Goal: Information Seeking & Learning: Find specific fact

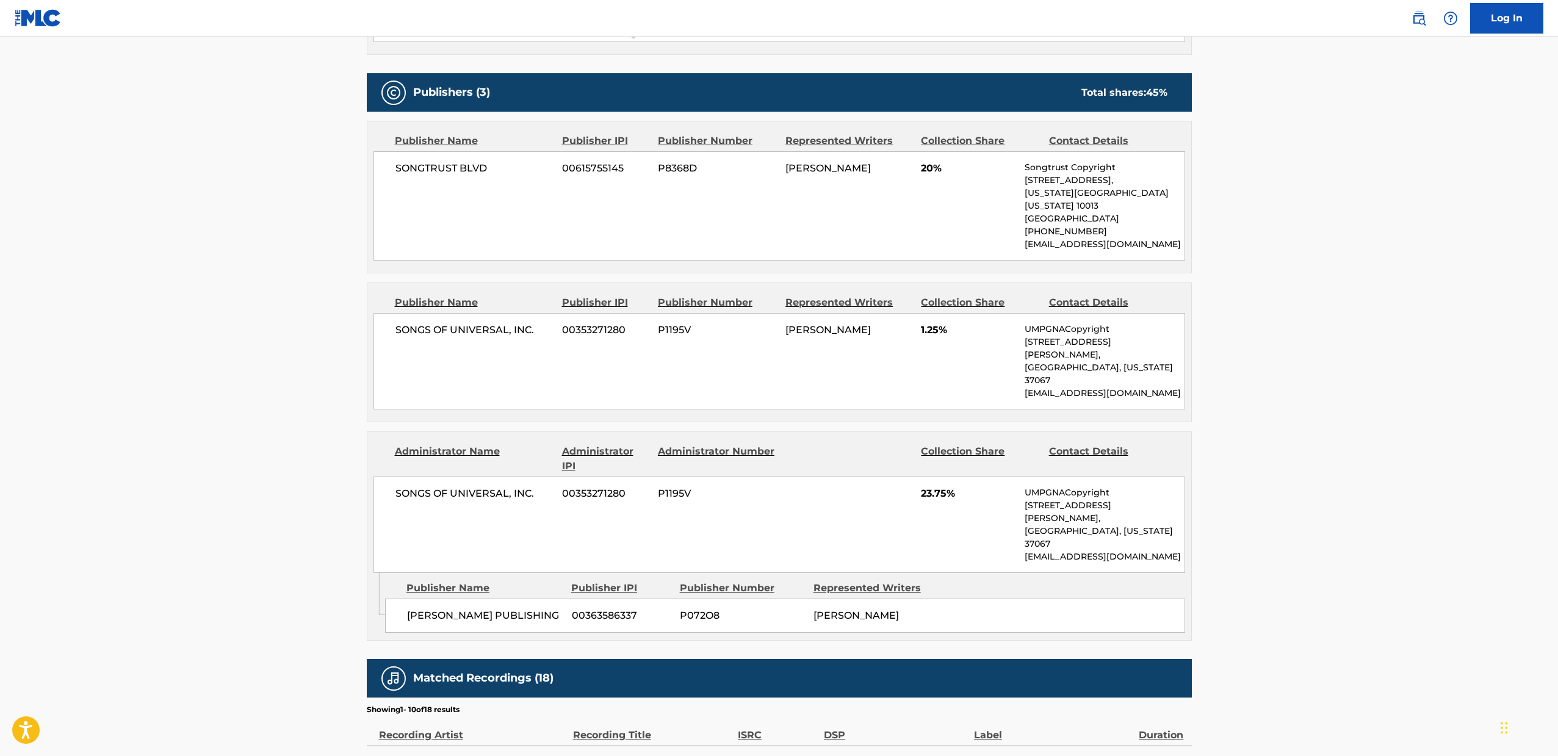
scroll to position [535, 0]
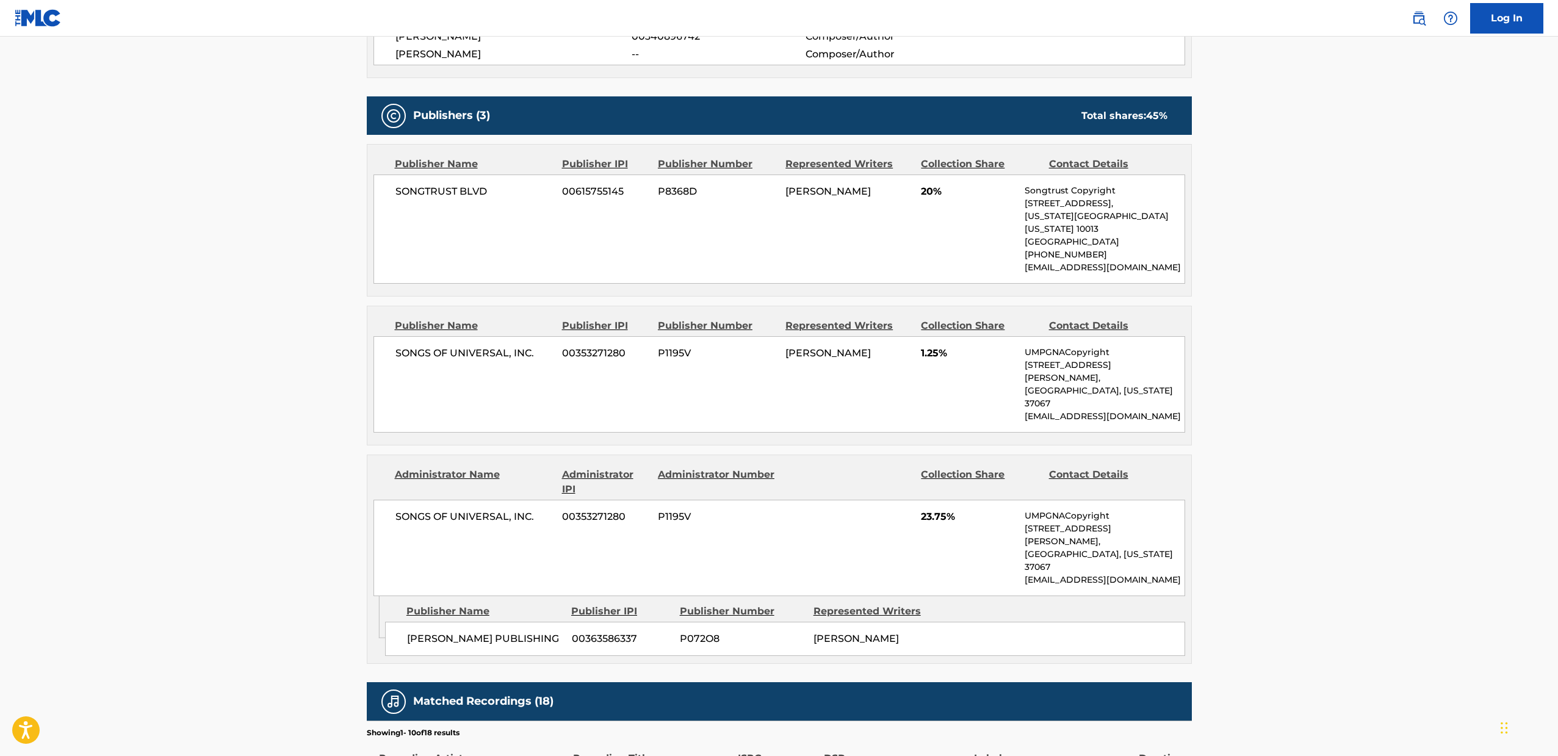
drag, startPoint x: 339, startPoint y: 525, endPoint x: 300, endPoint y: 534, distance: 40.1
click at [300, 534] on main "< Back to public search results Copy work link BLAME IT ON ME Work Detail Membe…" at bounding box center [779, 319] width 1558 height 1636
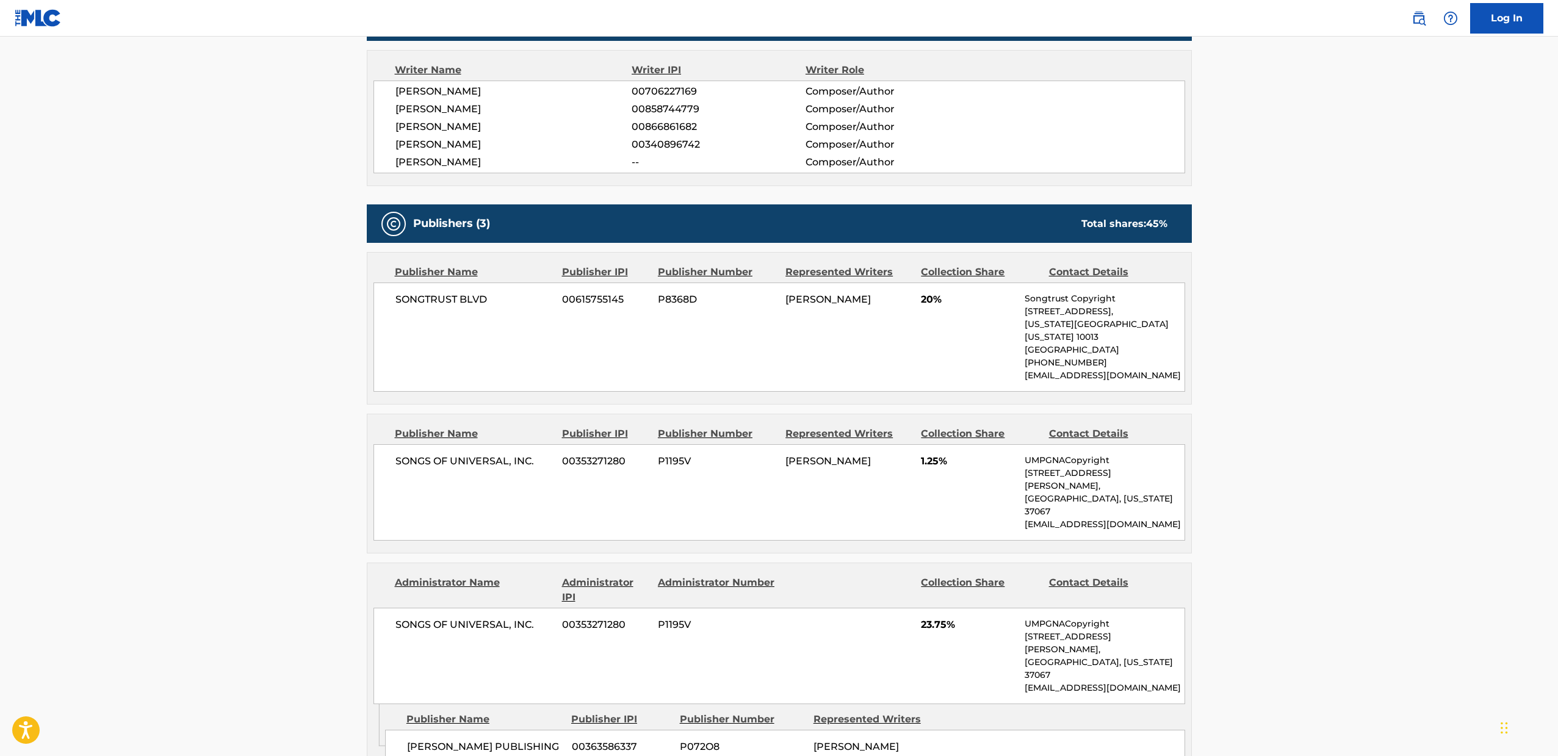
scroll to position [322, 0]
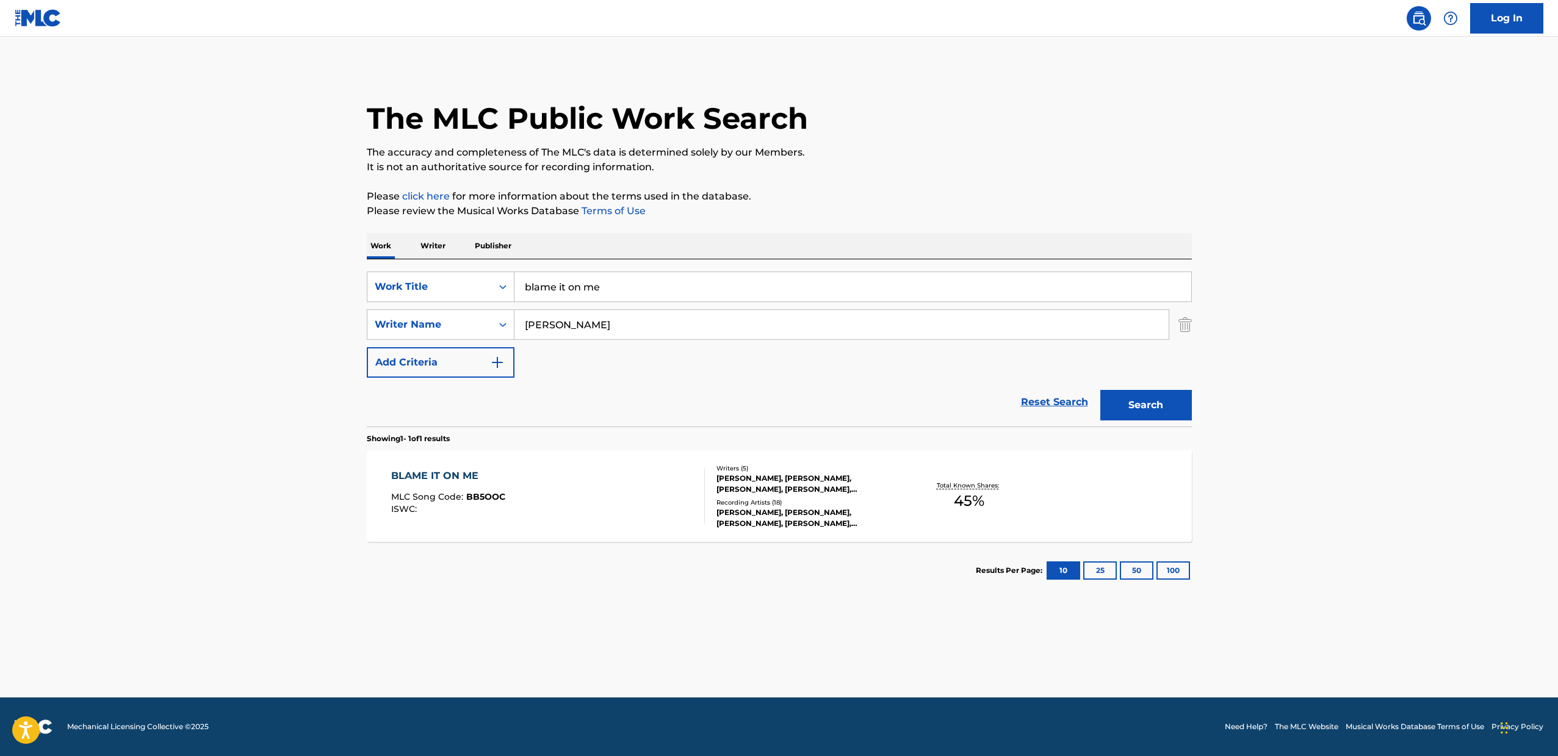
click at [604, 290] on input "blame it on me" at bounding box center [852, 286] width 677 height 29
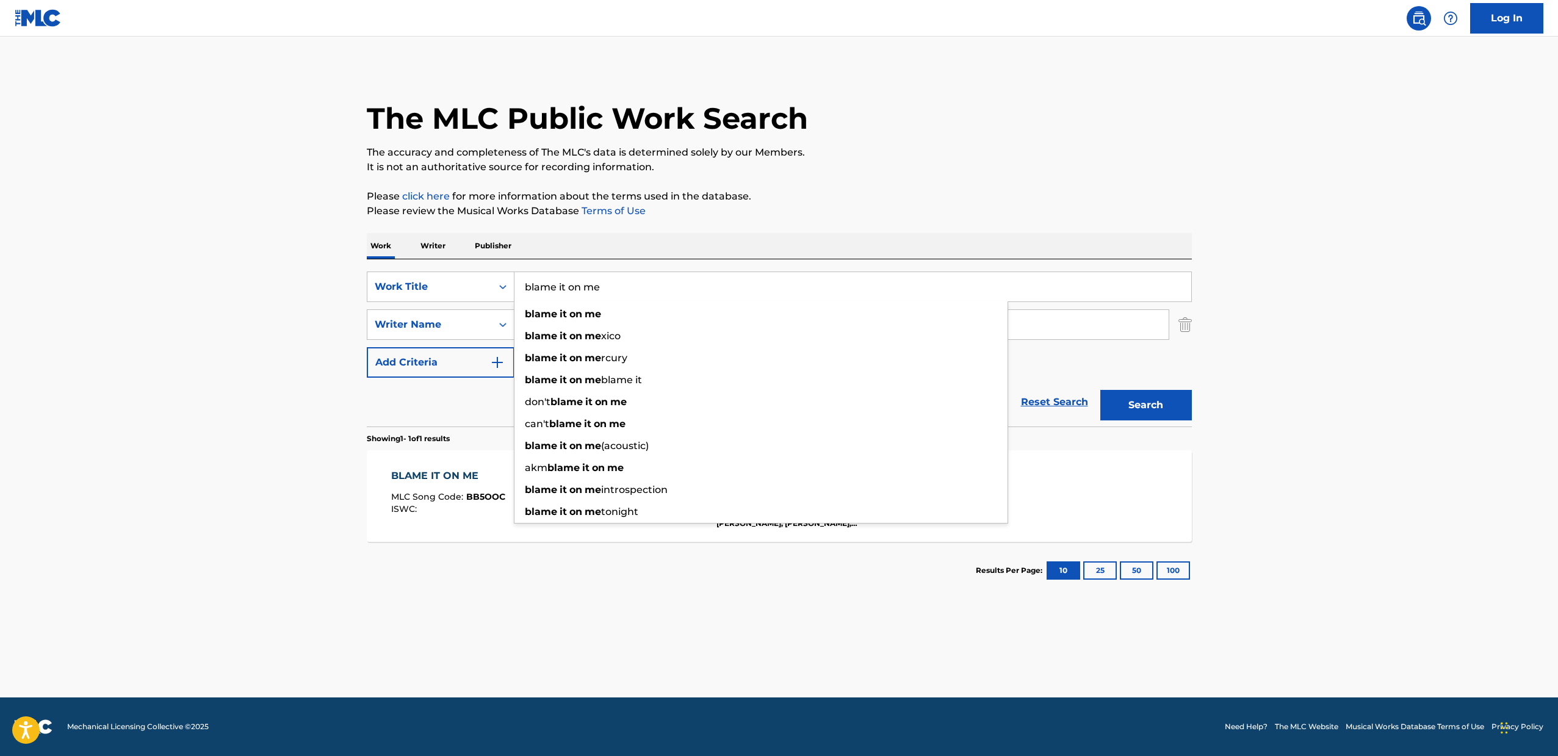
click at [604, 290] on input "blame it on me" at bounding box center [852, 286] width 677 height 29
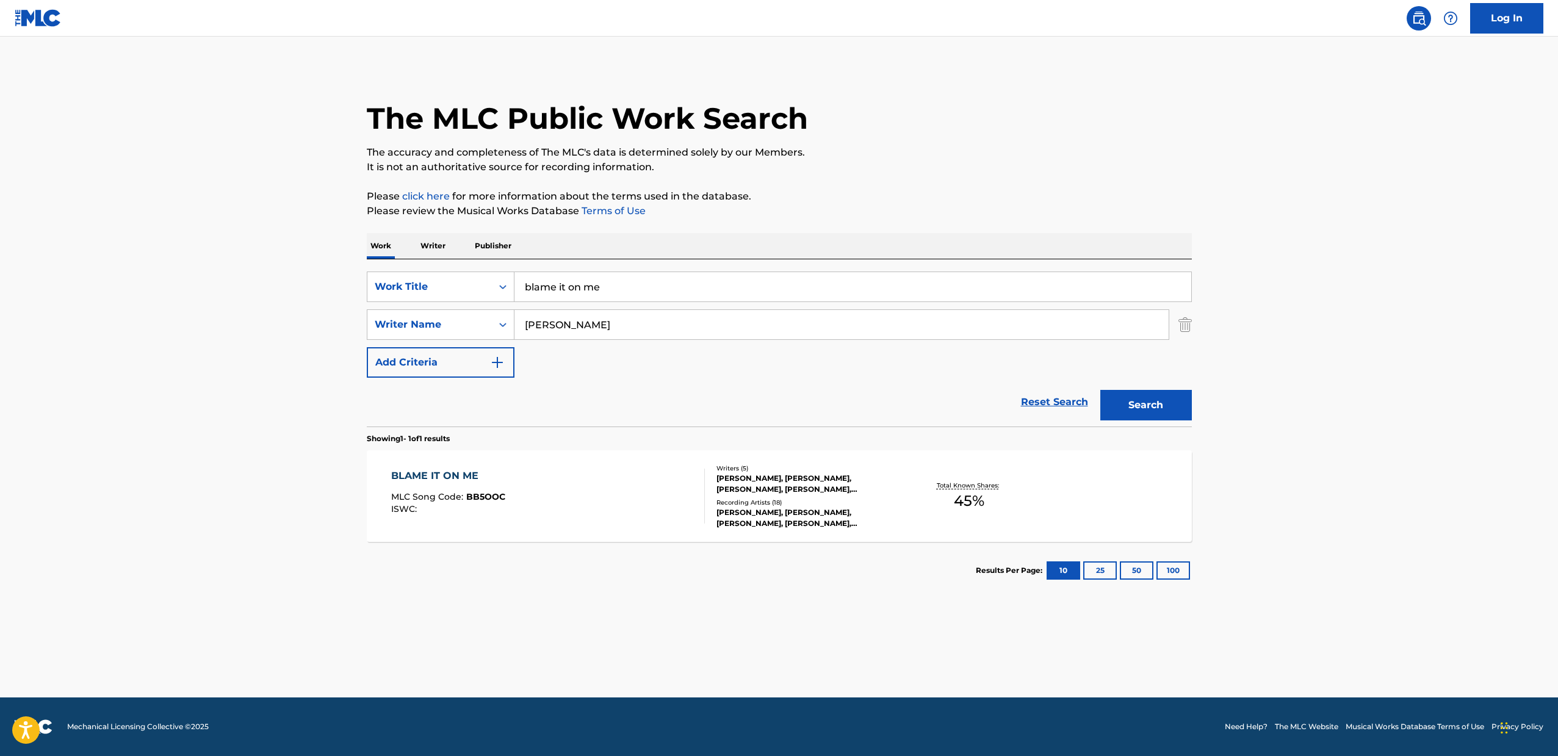
click at [733, 239] on div "Work Writer Publisher" at bounding box center [779, 246] width 825 height 26
drag, startPoint x: 606, startPoint y: 325, endPoint x: 519, endPoint y: 323, distance: 86.7
click at [519, 323] on input "[PERSON_NAME]" at bounding box center [841, 324] width 654 height 29
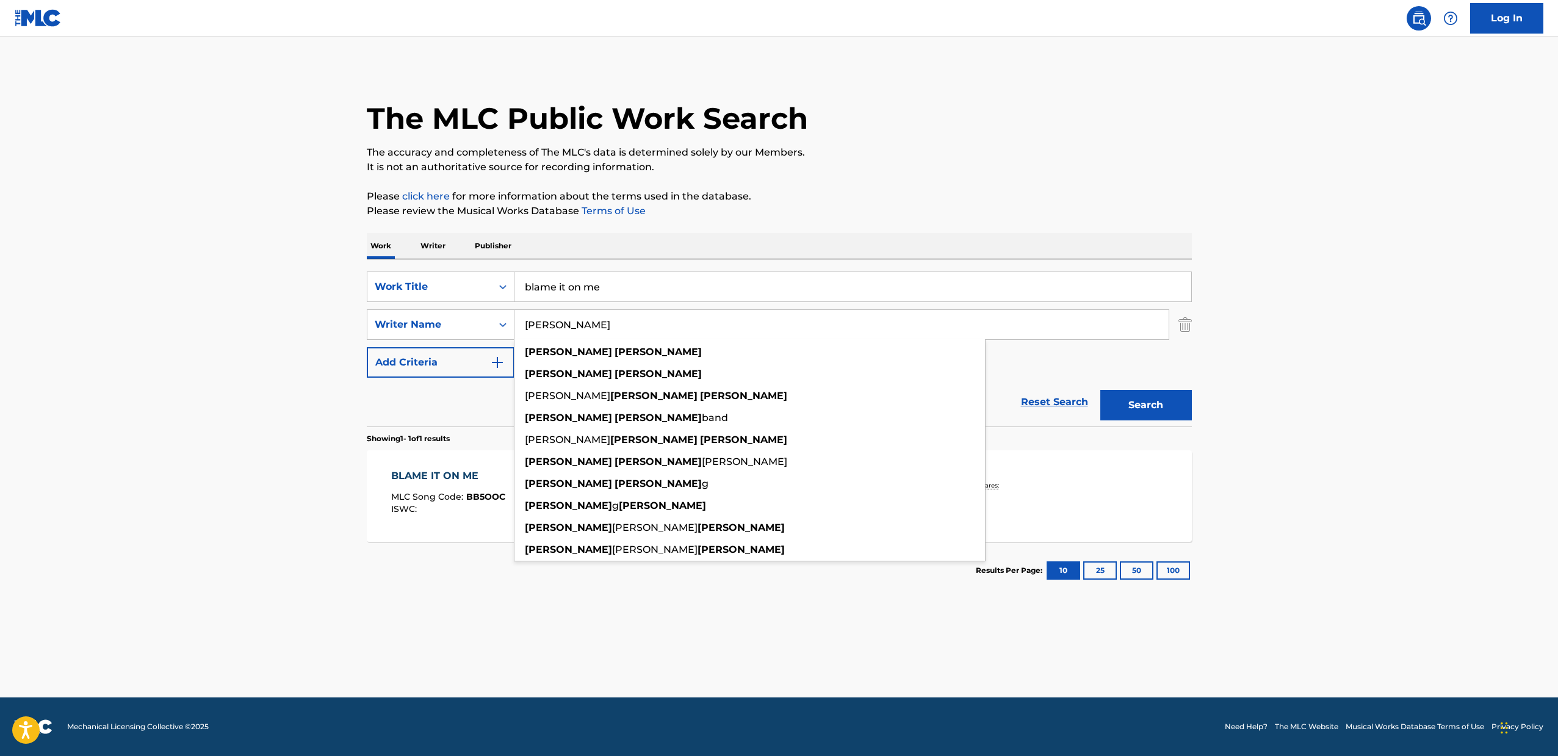
click at [1145, 405] on button "Search" at bounding box center [1146, 405] width 92 height 31
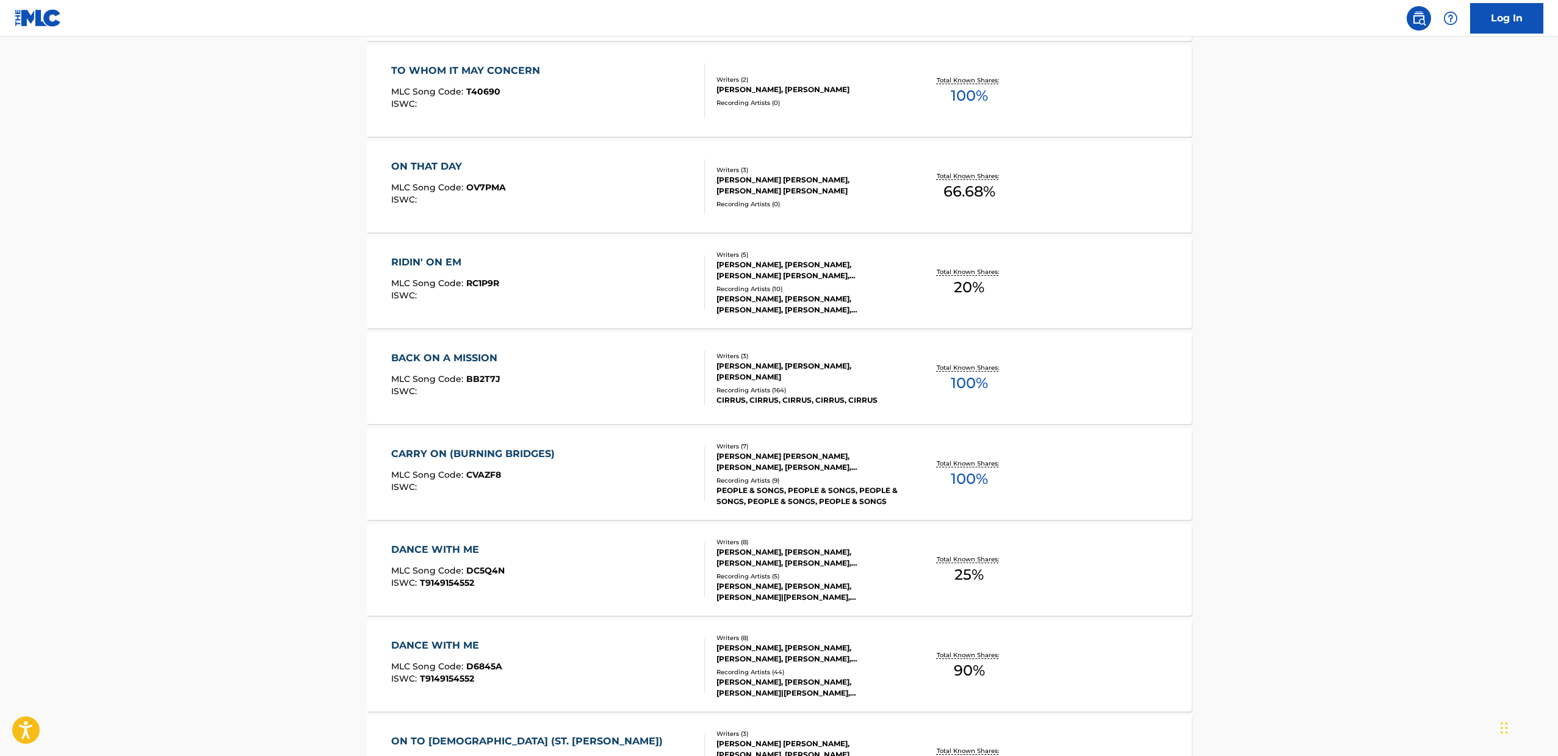
scroll to position [262, 0]
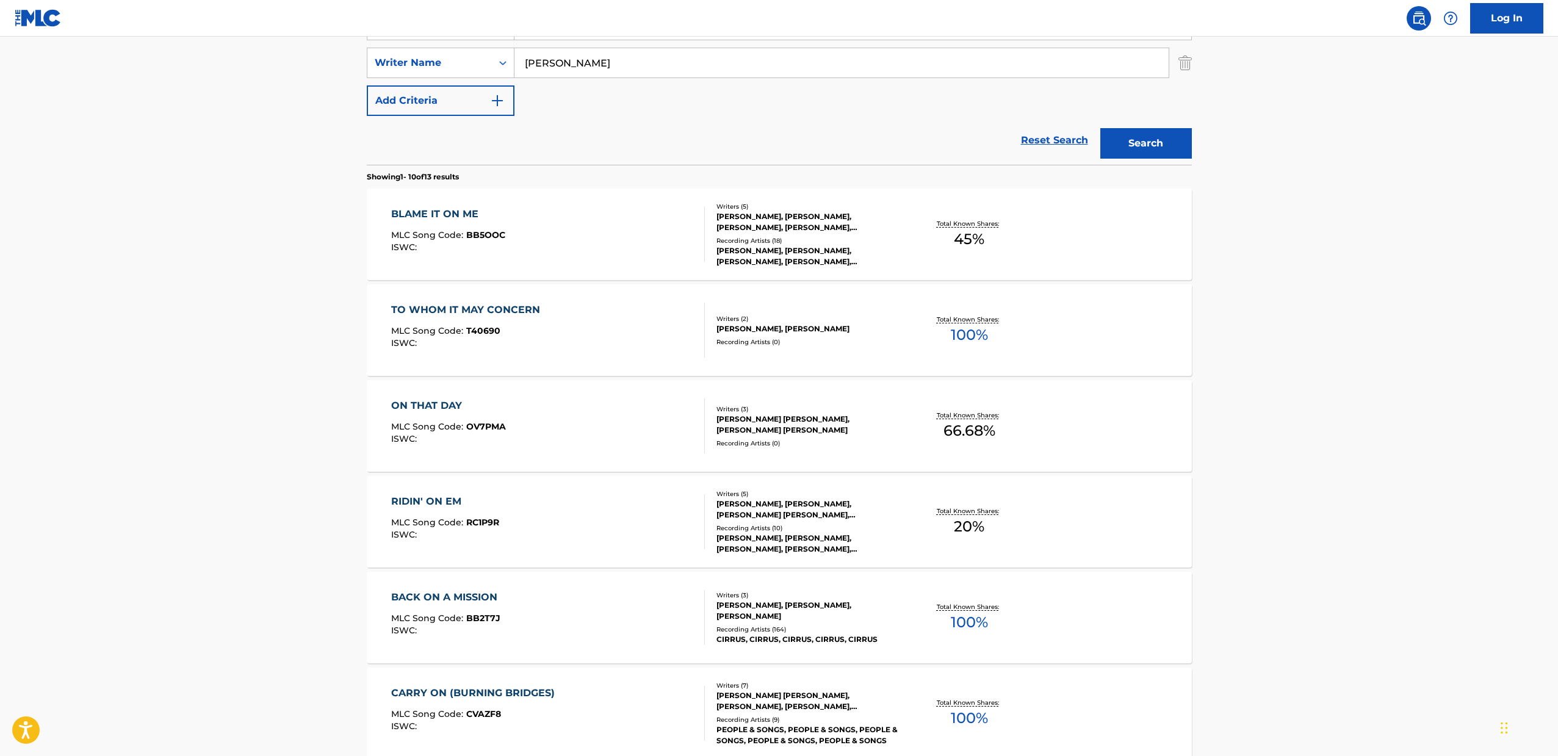
type input "[PERSON_NAME]"
click at [577, 508] on div "RIDIN' ON EM MLC Song Code : RC1P9R ISWC :" at bounding box center [548, 521] width 314 height 55
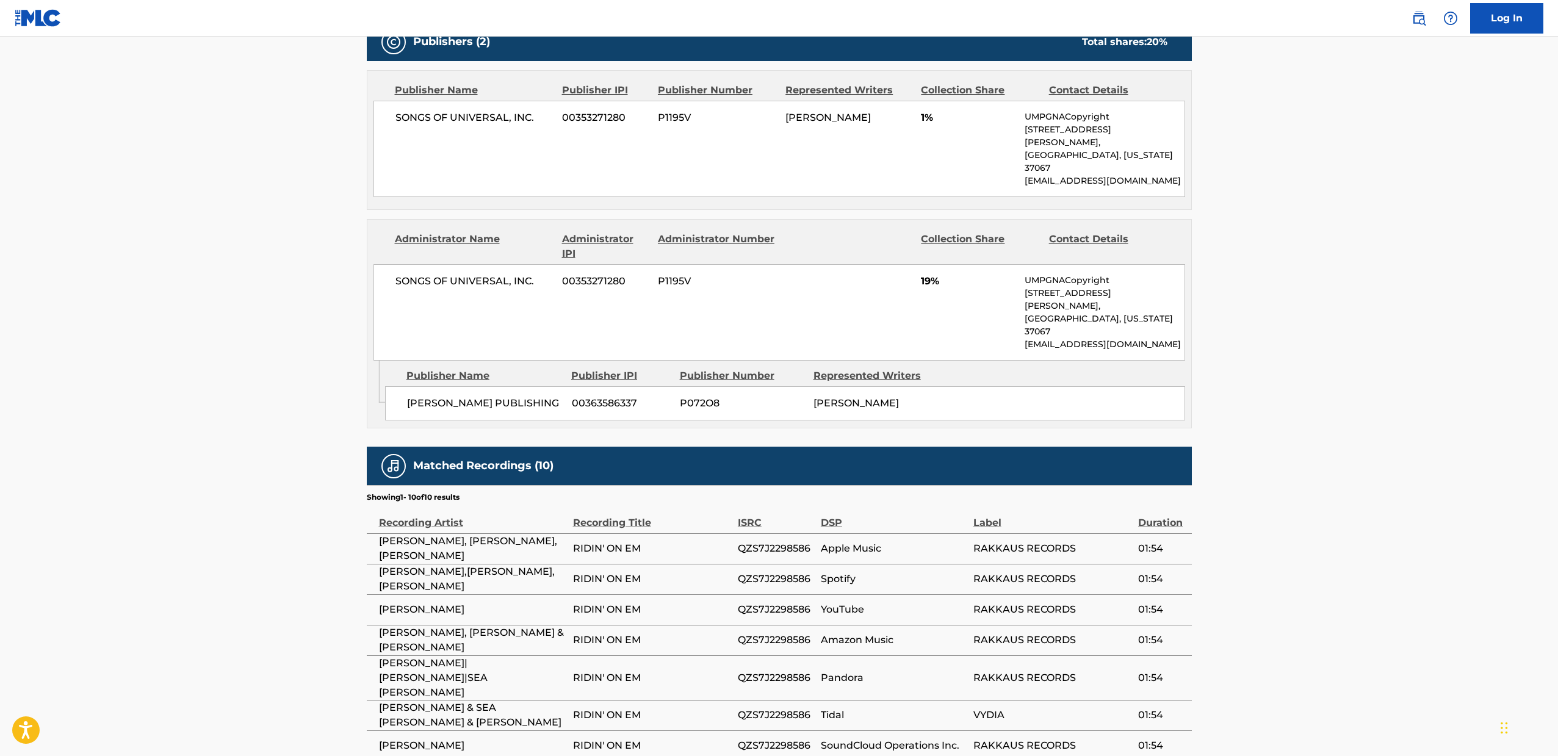
scroll to position [727, 0]
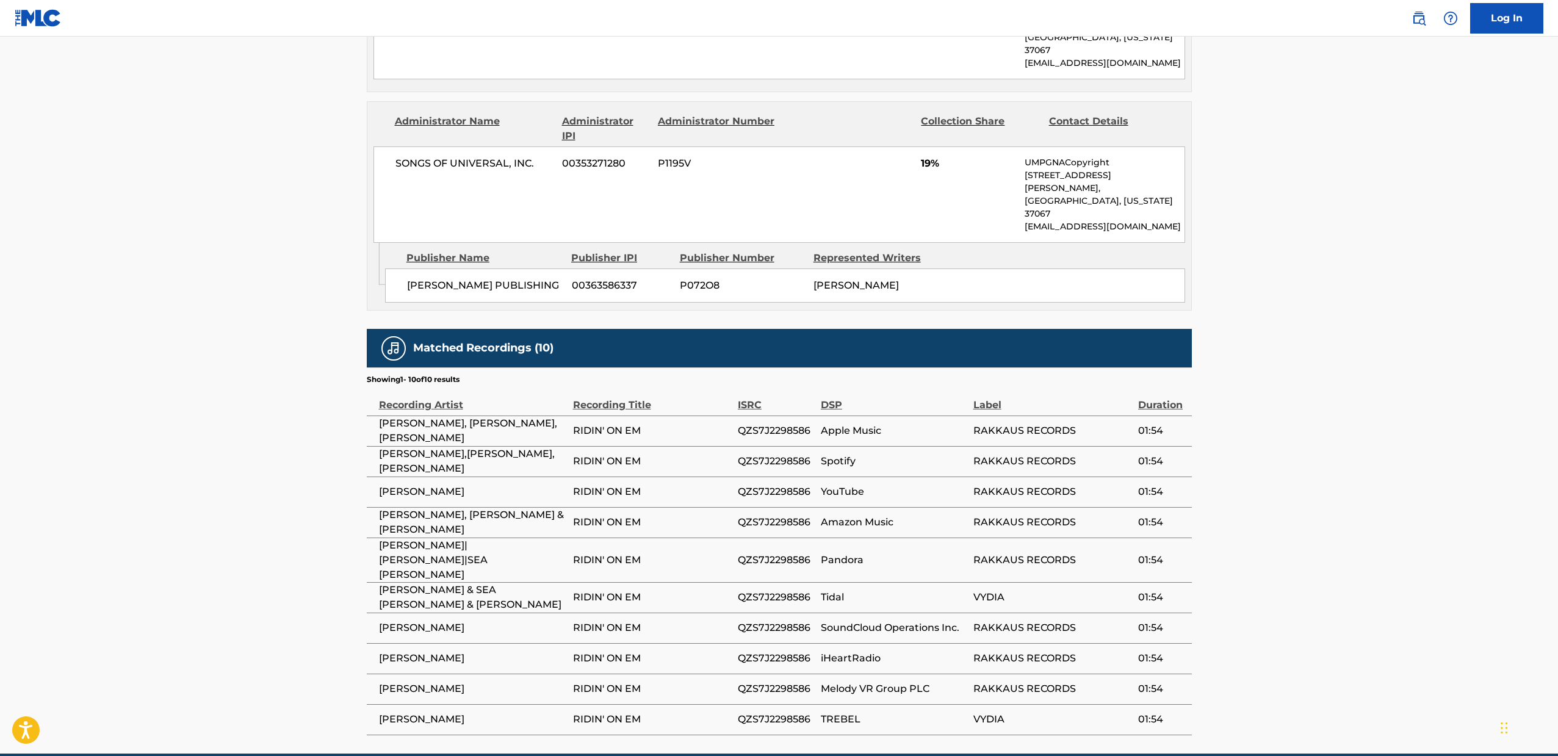
drag, startPoint x: 338, startPoint y: 566, endPoint x: 306, endPoint y: 566, distance: 32.3
click at [306, 566] on main "< Back to public search results Copy work link RIDIN' ON EM Work Detail Member …" at bounding box center [779, 32] width 1558 height 1444
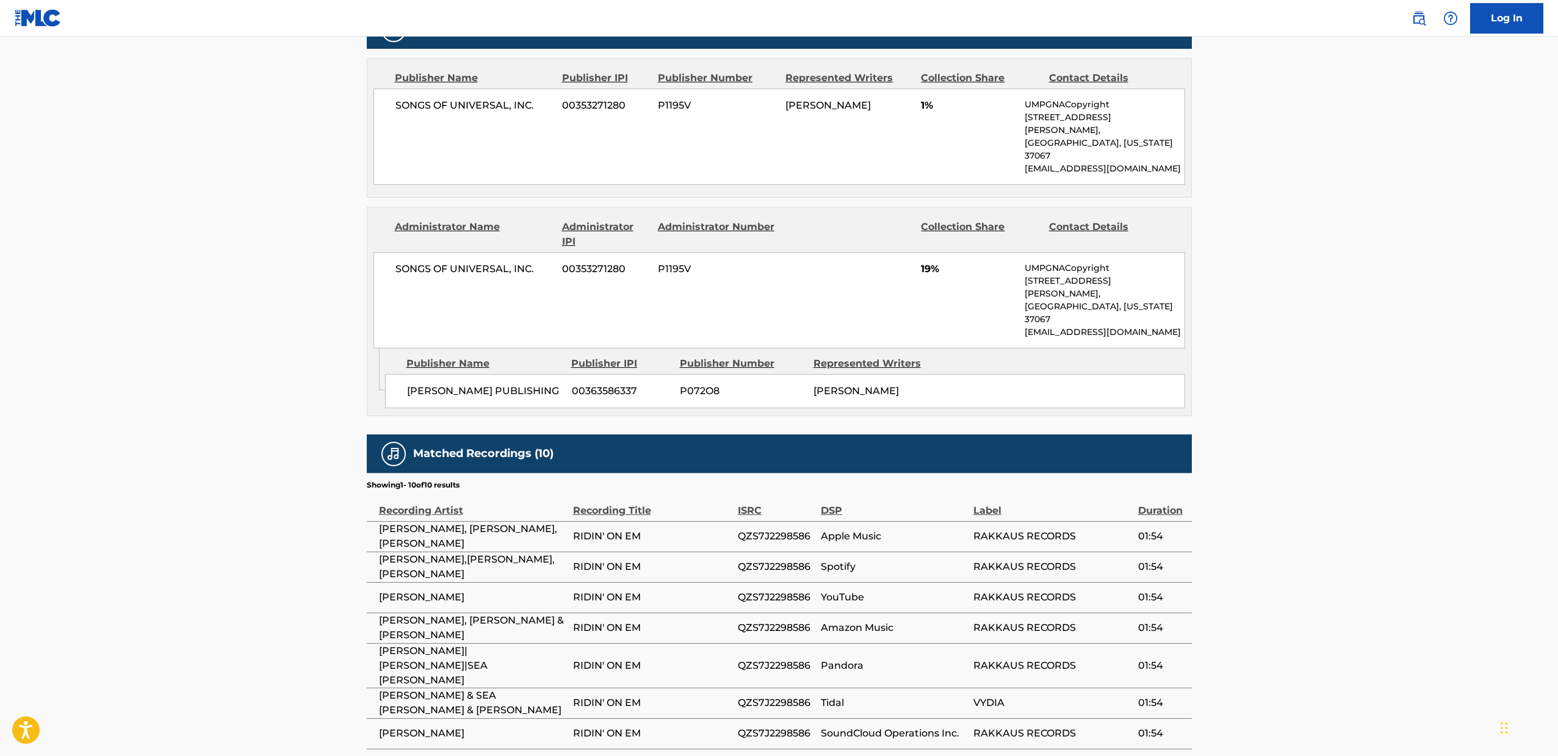
scroll to position [624, 0]
